Goal: Task Accomplishment & Management: Use online tool/utility

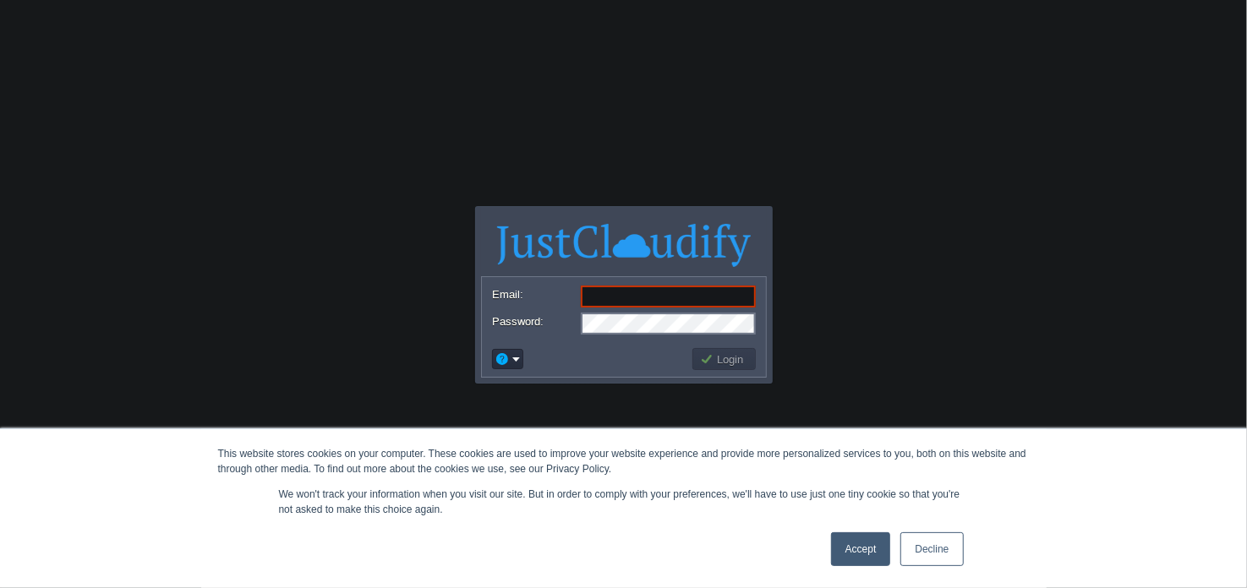
click at [925, 554] on link "Decline" at bounding box center [931, 549] width 63 height 34
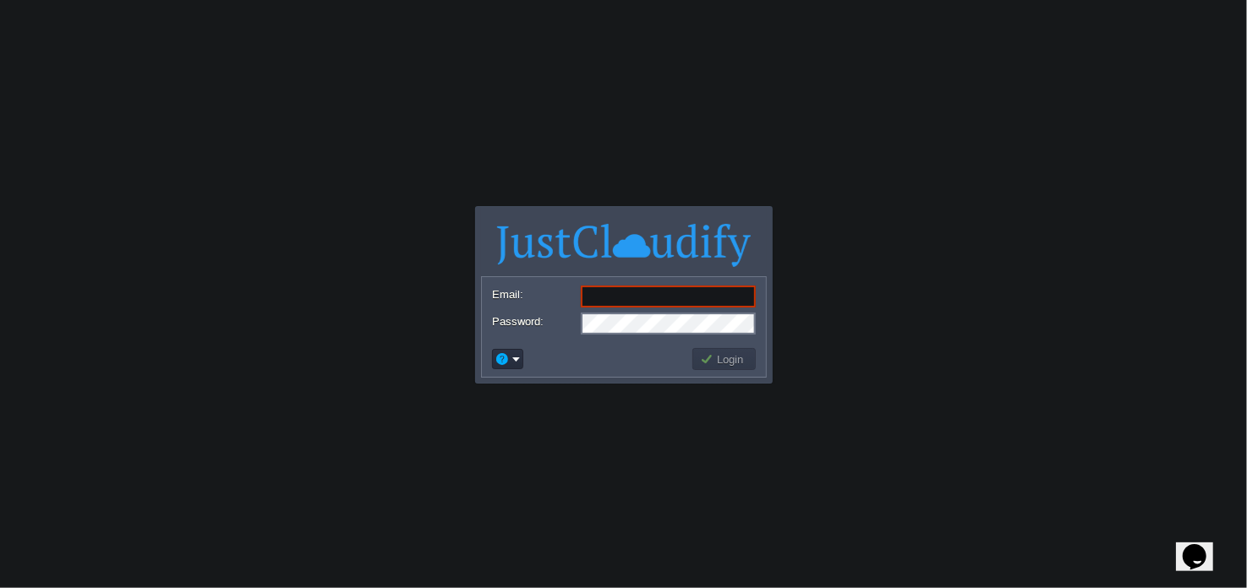
click at [624, 295] on input "Email:" at bounding box center [668, 297] width 175 height 22
type input "[EMAIL_ADDRESS][DOMAIN_NAME]"
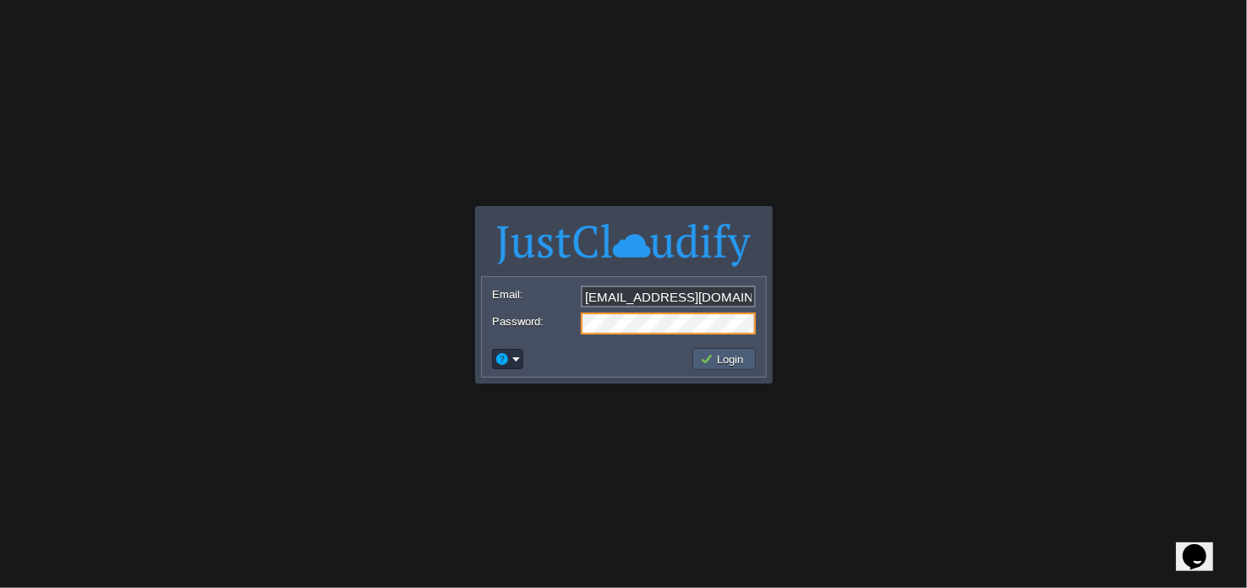
click at [716, 357] on button "Login" at bounding box center [724, 359] width 49 height 15
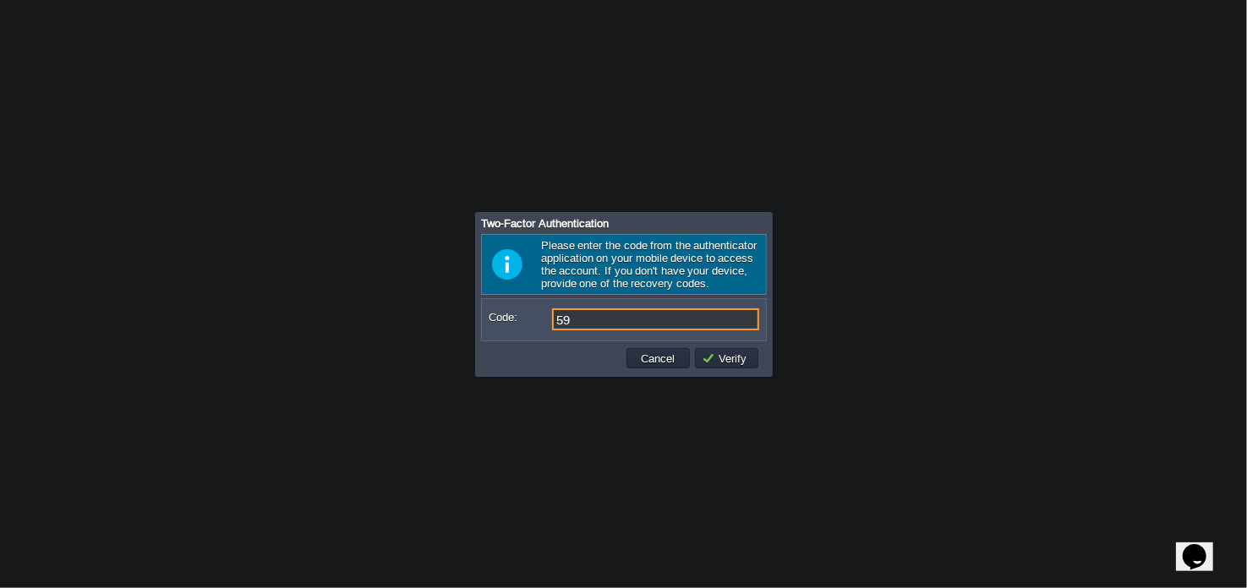
type input "5"
type input "132873"
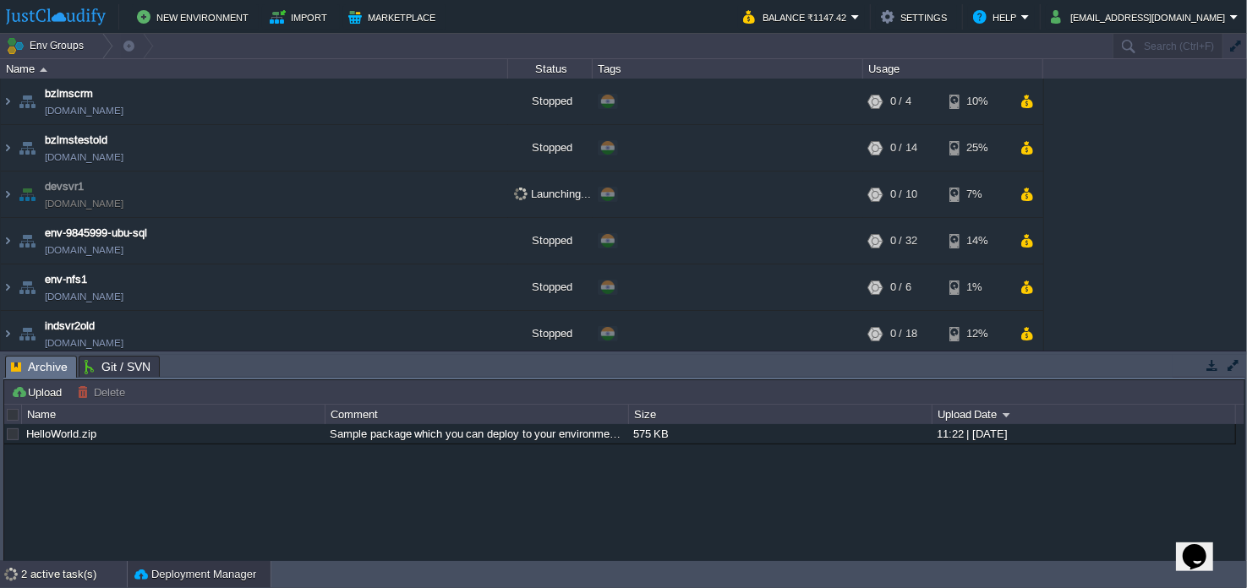
click at [79, 579] on div "2 active task(s)" at bounding box center [74, 574] width 106 height 27
